Goal: Information Seeking & Learning: Find specific fact

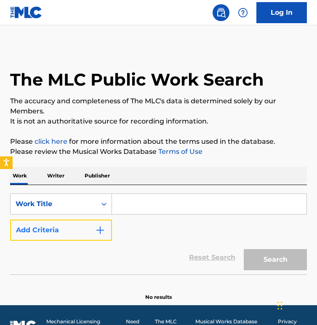
click at [91, 230] on button "Add Criteria" at bounding box center [61, 229] width 102 height 21
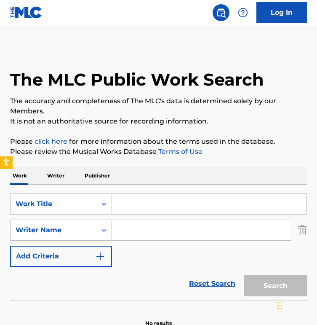
click at [143, 227] on input "Search Form" at bounding box center [201, 230] width 179 height 20
type input "kaelob"
click at [134, 206] on input "Search Form" at bounding box center [209, 204] width 195 height 20
type input "h"
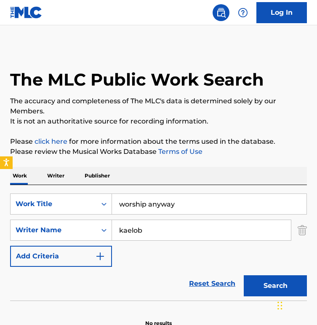
type input "worship anyway"
click at [244, 275] on button "Search" at bounding box center [275, 285] width 63 height 21
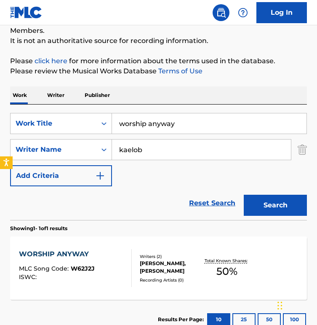
scroll to position [139, 0]
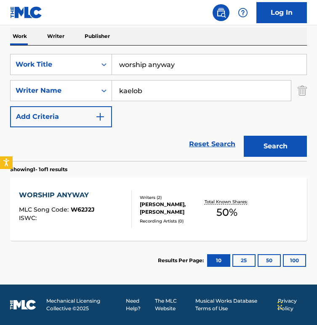
click at [103, 200] on div "WORSHIP ANYWAY MLC Song Code : W62J2J ISWC :" at bounding box center [75, 209] width 113 height 38
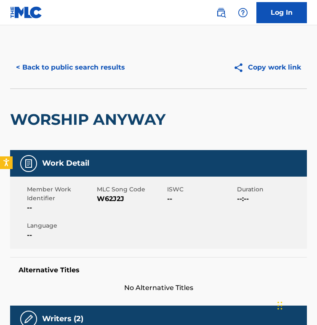
click at [101, 85] on div "< Back to public search results Copy work link" at bounding box center [158, 67] width 297 height 42
click at [101, 62] on button "< Back to public search results" at bounding box center [70, 67] width 121 height 21
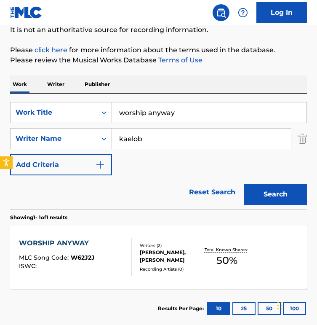
click at [149, 112] on input "worship anyway" at bounding box center [209, 112] width 195 height 20
paste input "A Little Proof"
type input "A Little Proof"
click at [244, 184] on button "Search" at bounding box center [275, 194] width 63 height 21
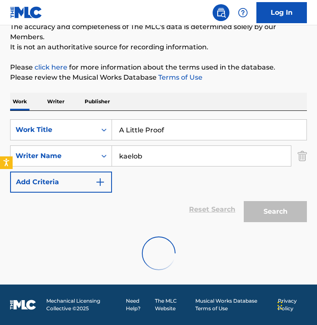
scroll to position [91, 0]
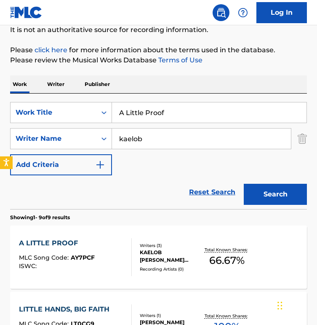
click at [83, 233] on div "A LITTLE PROOF MLC Song Code : AY7PCF ISWC : Writers ( 3 ) [PERSON_NAME] [PERSO…" at bounding box center [158, 256] width 297 height 63
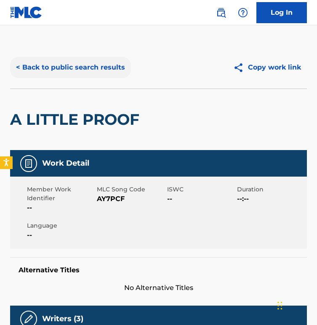
click at [84, 61] on button "< Back to public search results" at bounding box center [70, 67] width 121 height 21
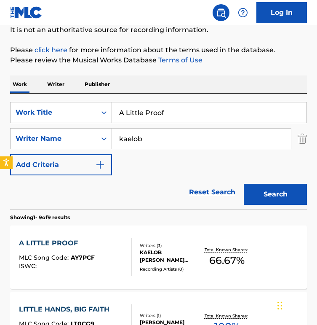
click at [163, 114] on input "A Little Proof" at bounding box center [209, 112] width 195 height 20
paste input "You Can Do Anything"
type input "You Can Do Anything"
click at [244, 184] on button "Search" at bounding box center [275, 194] width 63 height 21
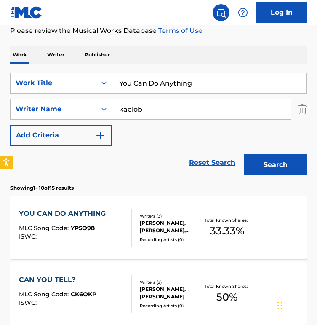
scroll to position [136, 0]
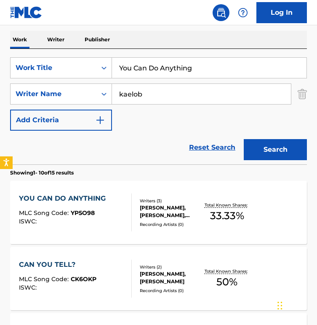
click at [99, 200] on div "YOU CAN DO ANYTHING" at bounding box center [64, 198] width 91 height 10
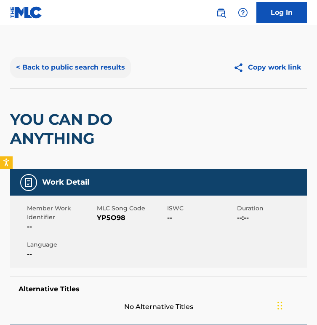
click at [55, 63] on button "< Back to public search results" at bounding box center [70, 67] width 121 height 21
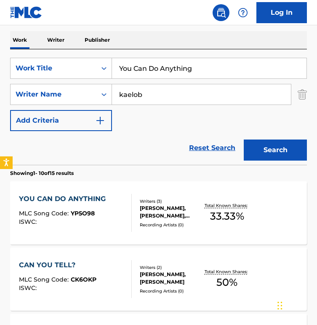
click at [179, 66] on input "You Can Do Anything" at bounding box center [209, 68] width 195 height 20
paste input "Halfway"
type input "Halfway"
click at [244, 139] on button "Search" at bounding box center [275, 149] width 63 height 21
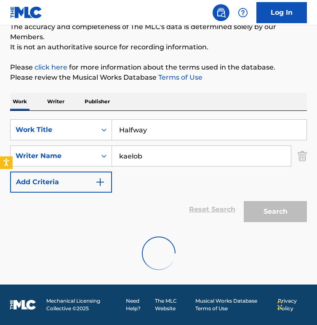
scroll to position [136, 0]
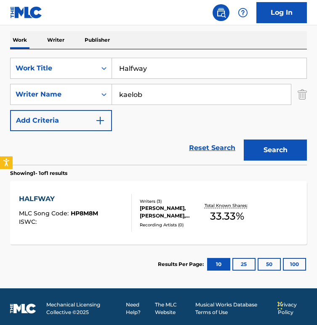
click at [88, 201] on div "HALFWAY" at bounding box center [58, 199] width 79 height 10
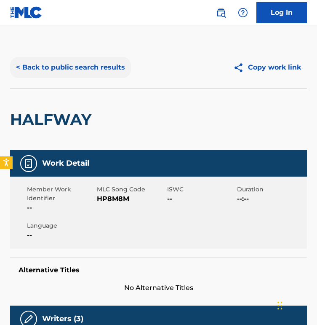
click at [103, 57] on button "< Back to public search results" at bounding box center [70, 67] width 121 height 21
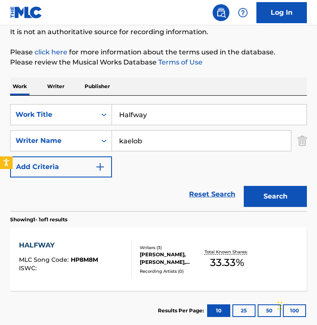
scroll to position [89, 0]
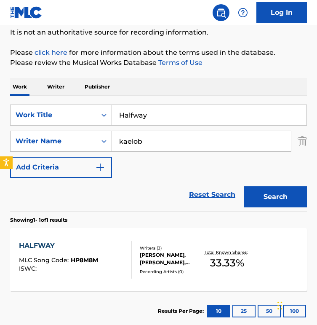
click at [168, 114] on input "Halfway" at bounding box center [209, 115] width 195 height 20
paste input "You See Me"
type input "You See Me"
click at [135, 147] on input "kaelob" at bounding box center [201, 141] width 179 height 20
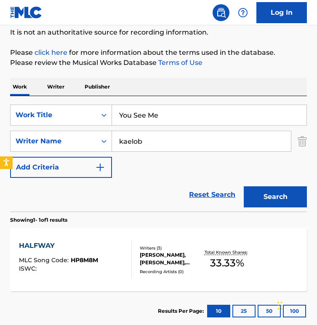
click at [135, 147] on input "kaelob" at bounding box center [201, 141] width 179 height 20
type input "williams"
click at [244, 186] on button "Search" at bounding box center [275, 196] width 63 height 21
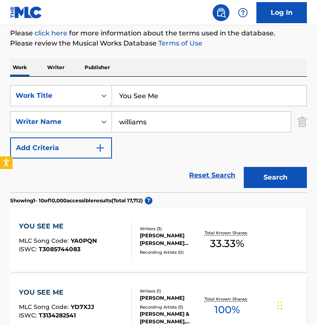
scroll to position [114, 0]
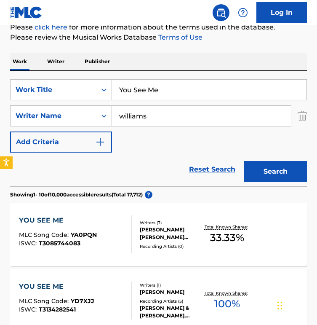
click at [78, 212] on div "YOU SEE ME MLC Song Code : YA0PQN ISWC : T3085744083 Writers ( 3 ) [PERSON_NAME…" at bounding box center [158, 234] width 297 height 63
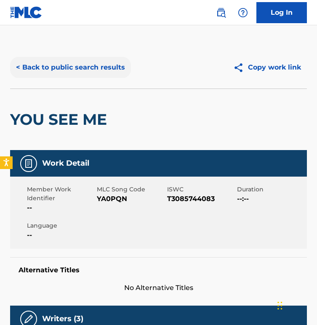
click at [68, 70] on button "< Back to public search results" at bounding box center [70, 67] width 121 height 21
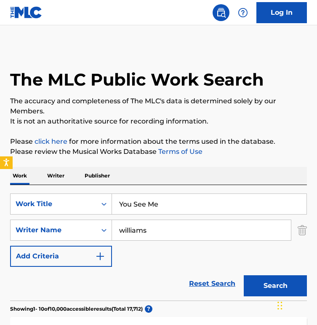
click at [119, 227] on input "williams" at bounding box center [201, 230] width 179 height 20
type input "[PERSON_NAME]"
click at [244, 275] on button "Search" at bounding box center [275, 285] width 63 height 21
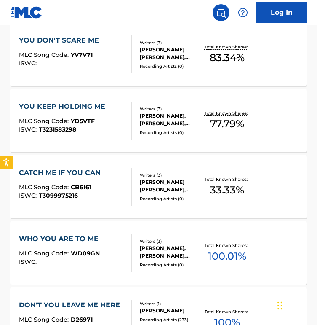
scroll to position [134, 0]
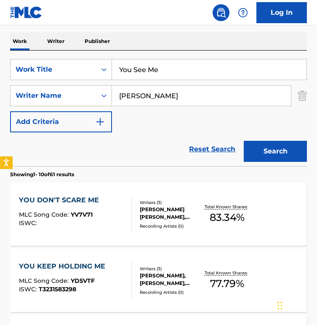
click at [145, 65] on input "You See Me" at bounding box center [209, 69] width 195 height 20
type input "it's over"
click at [244, 141] on button "Search" at bounding box center [275, 151] width 63 height 21
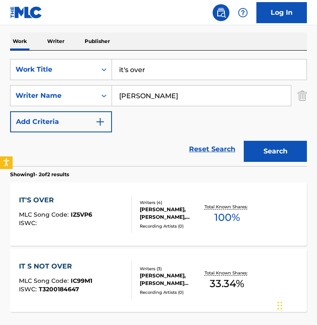
click at [80, 208] on div "IT'S OVER MLC Song Code : IZ5VP6 ISWC :" at bounding box center [55, 214] width 73 height 38
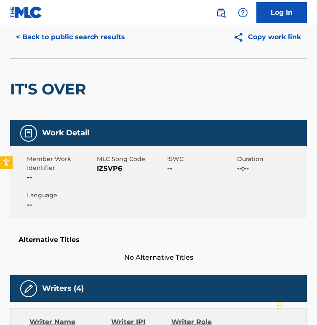
scroll to position [15, 0]
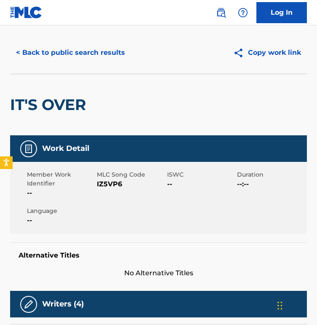
click at [106, 182] on span "IZ5VP6" at bounding box center [131, 184] width 68 height 10
click at [66, 46] on button "< Back to public search results" at bounding box center [70, 52] width 121 height 21
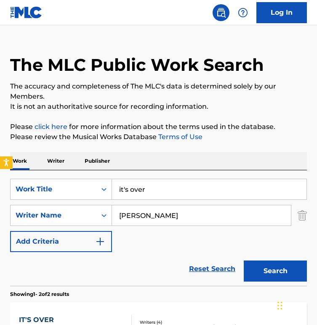
scroll to position [134, 0]
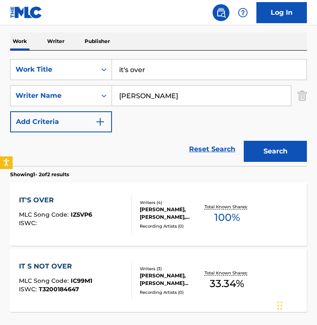
click at [202, 76] on input "it's over" at bounding box center [209, 69] width 195 height 20
paste input "When I Think About The Lord"
type input "When I Think About The Lord"
click at [244, 141] on button "Search" at bounding box center [275, 151] width 63 height 21
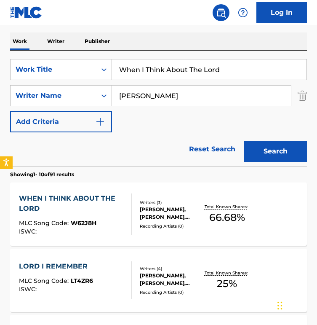
click at [88, 192] on div "WHEN I THINK ABOUT THE LORD MLC Song Code : W62J8H ISWC : Writers ( 3 ) [PERSON…" at bounding box center [158, 213] width 297 height 63
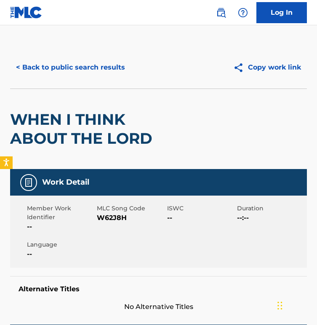
click at [110, 215] on span "W62J8H" at bounding box center [131, 218] width 68 height 10
copy span "W62J8H"
click at [90, 63] on button "< Back to public search results" at bounding box center [70, 67] width 121 height 21
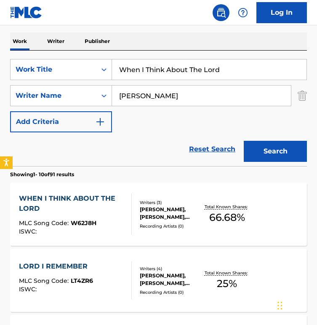
click at [155, 74] on input "When I Think About The Lord" at bounding box center [209, 69] width 195 height 20
paste input "re I Belong"
type input "Where I Belong"
click at [244, 141] on button "Search" at bounding box center [275, 151] width 63 height 21
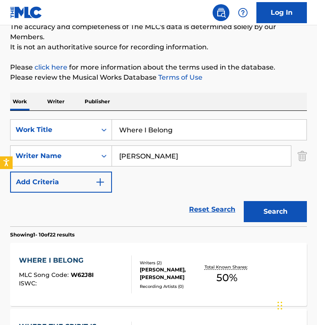
scroll to position [134, 0]
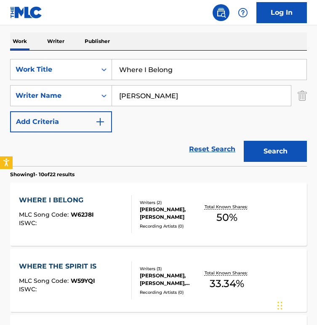
click at [76, 202] on div "WHERE I BELONG" at bounding box center [56, 200] width 75 height 10
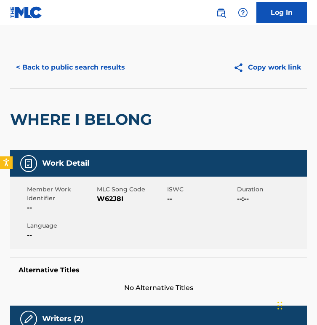
click at [106, 201] on span "W62J8I" at bounding box center [131, 199] width 68 height 10
copy span "W62J8I"
click at [80, 58] on button "< Back to public search results" at bounding box center [70, 67] width 121 height 21
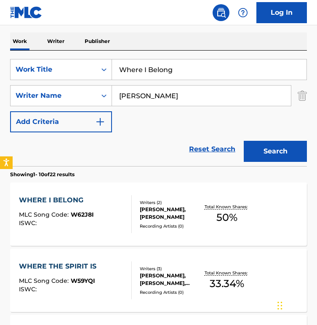
click at [201, 78] on input "Where I Belong" at bounding box center [209, 69] width 195 height 20
paste input "For The Fun Of It"
type input "For The Fun Of It"
click at [244, 141] on button "Search" at bounding box center [275, 151] width 63 height 21
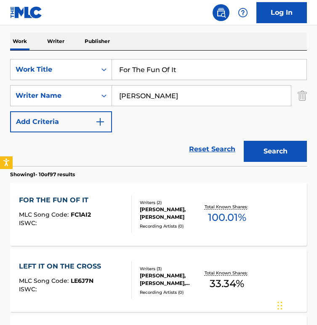
click at [80, 192] on div "FOR THE FUN OF IT MLC Song Code : FC1AI2 ISWC : Writers ( 2 ) [PERSON_NAME], [P…" at bounding box center [158, 213] width 297 height 63
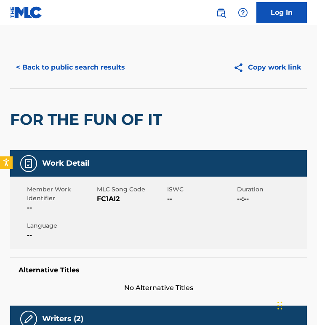
click at [114, 199] on span "FC1AI2" at bounding box center [131, 199] width 68 height 10
copy span "FC1AI2"
click at [117, 24] on nav "Log In" at bounding box center [158, 12] width 317 height 25
click at [83, 59] on button "< Back to public search results" at bounding box center [70, 67] width 121 height 21
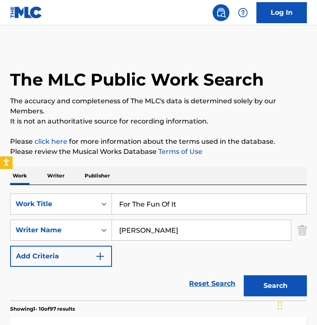
scroll to position [134, 0]
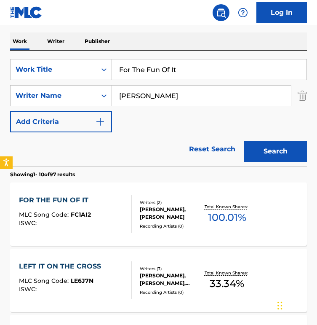
click at [156, 61] on input "For The Fun Of It" at bounding box center [209, 69] width 195 height 20
type input "nada"
click at [244, 141] on button "Search" at bounding box center [275, 151] width 63 height 21
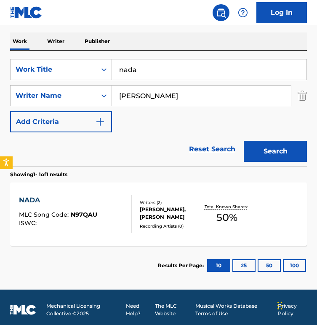
click at [63, 205] on div "NADA" at bounding box center [58, 200] width 78 height 10
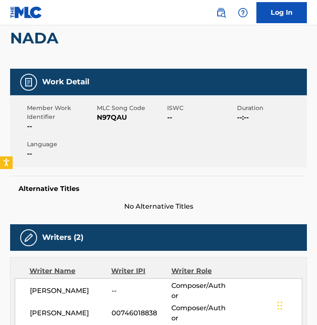
scroll to position [87, 0]
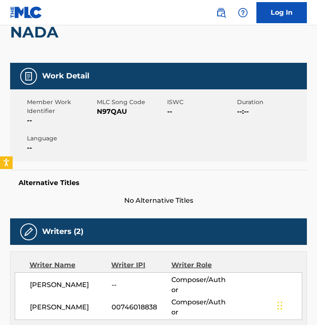
click at [120, 112] on span "N97QAU" at bounding box center [131, 112] width 68 height 10
click at [182, 86] on div "Work Detail" at bounding box center [158, 76] width 297 height 27
